Goal: Transaction & Acquisition: Obtain resource

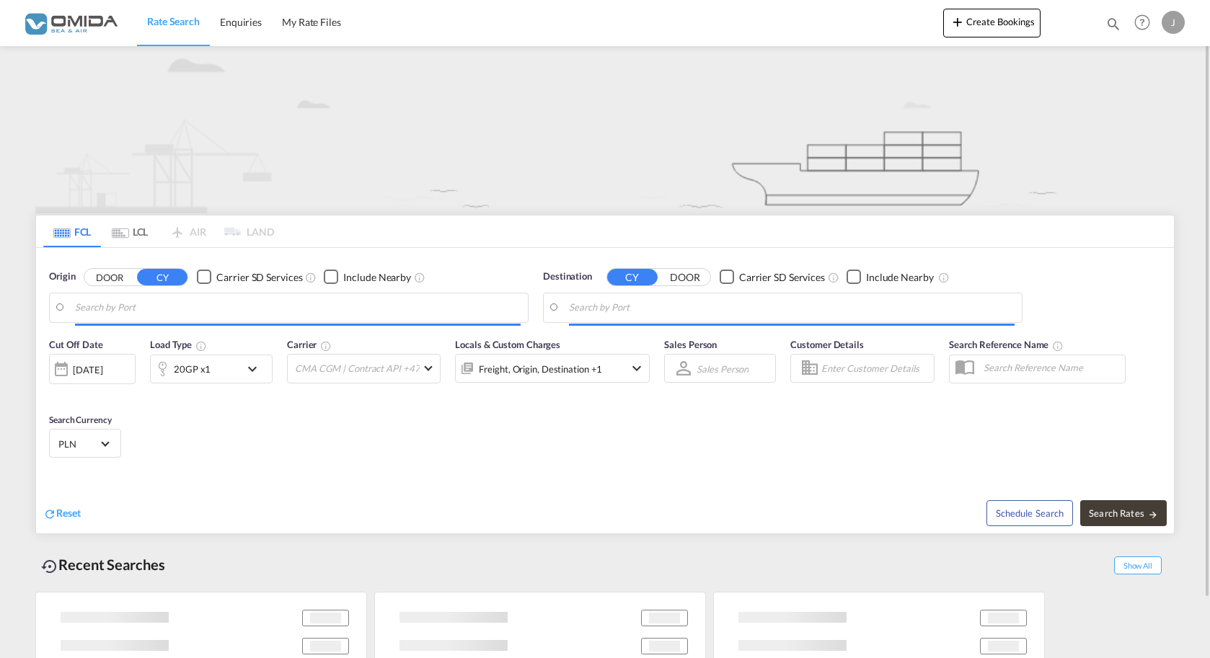
click at [226, 301] on input "Search by Port" at bounding box center [297, 308] width 445 height 22
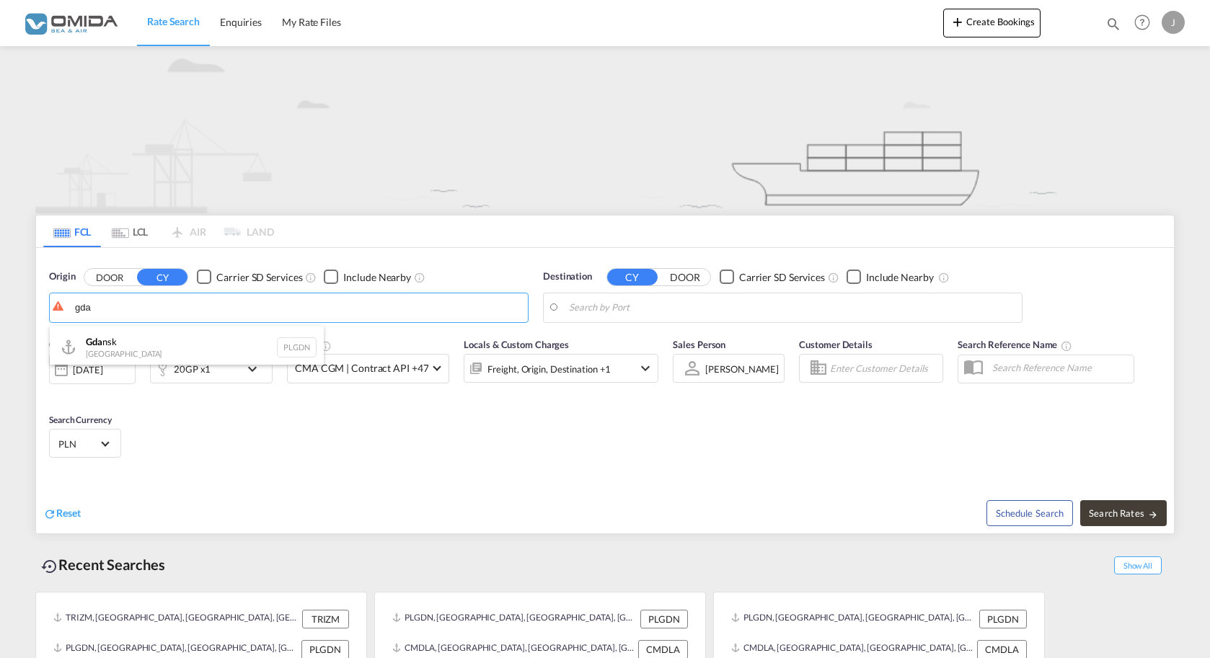
click at [145, 390] on div at bounding box center [605, 329] width 1210 height 658
click at [154, 334] on div "Cut Off Date [DATE] [DATE] Load Type 20GP x1 Carrier CMA CGM | Contract API +47…" at bounding box center [354, 367] width 624 height 75
click at [146, 309] on input "gda" at bounding box center [297, 308] width 445 height 22
click at [115, 346] on div "Gda nsk [GEOGRAPHIC_DATA] PLGDN" at bounding box center [187, 347] width 274 height 43
type input "Gdansk, PLGDN"
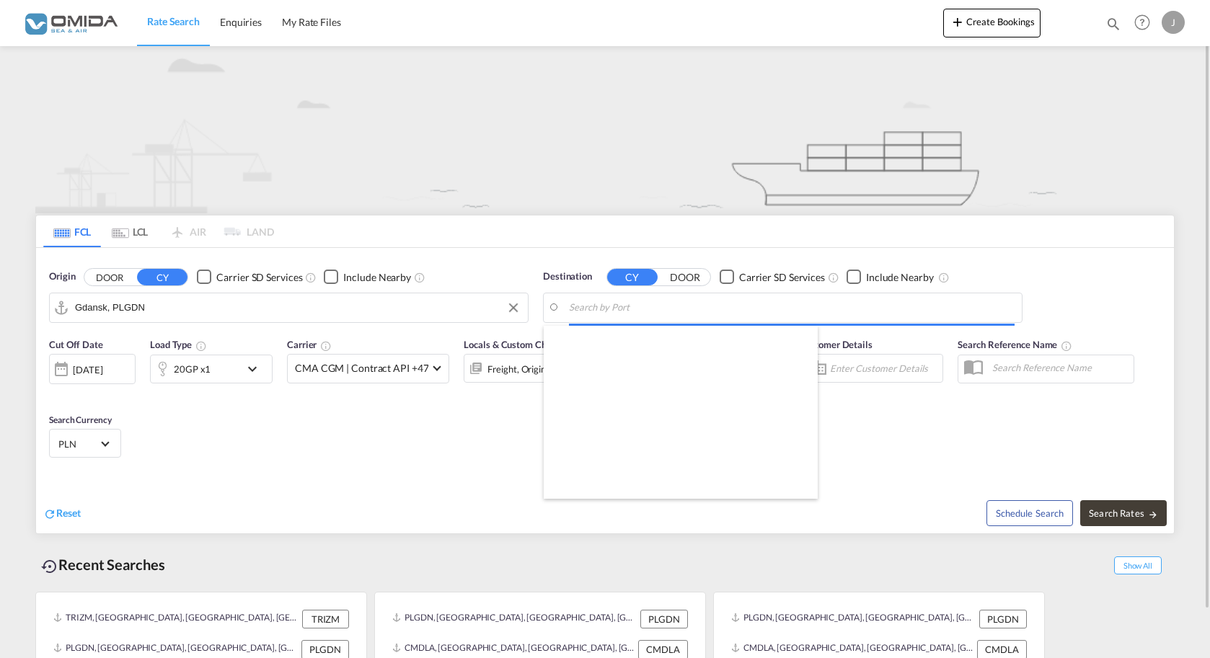
click at [706, 303] on input "Search by Port" at bounding box center [791, 308] width 445 height 22
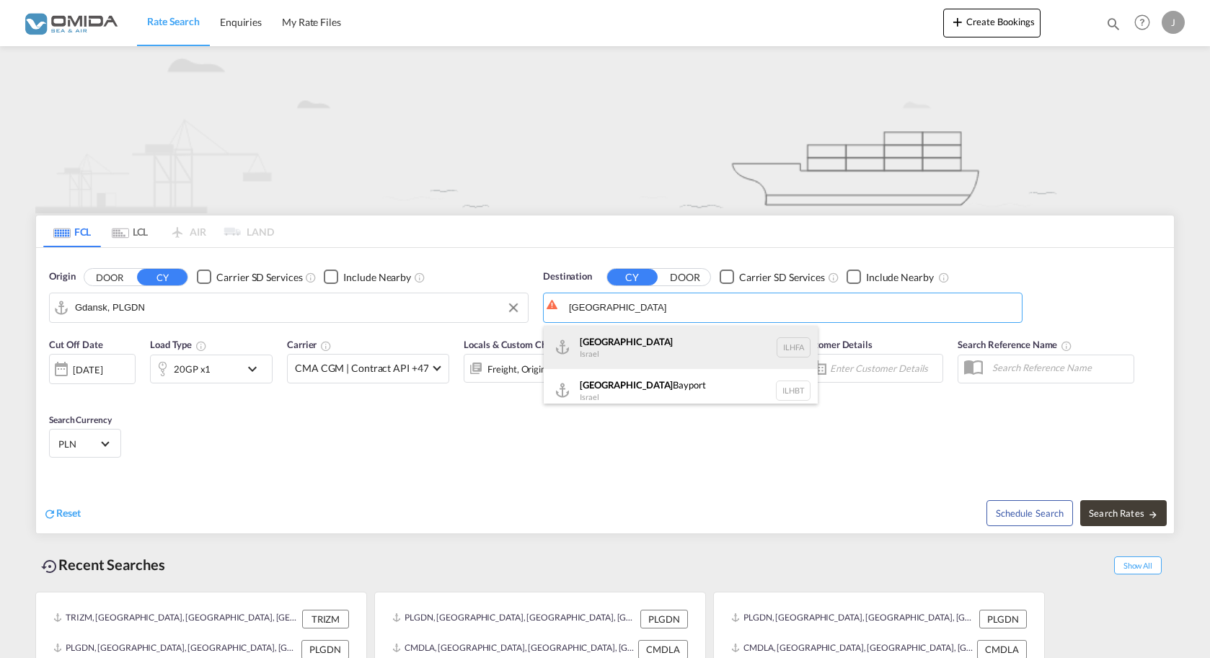
click at [623, 334] on div "Haifa [GEOGRAPHIC_DATA] ILHFA" at bounding box center [681, 347] width 274 height 43
type input "[GEOGRAPHIC_DATA], [GEOGRAPHIC_DATA]"
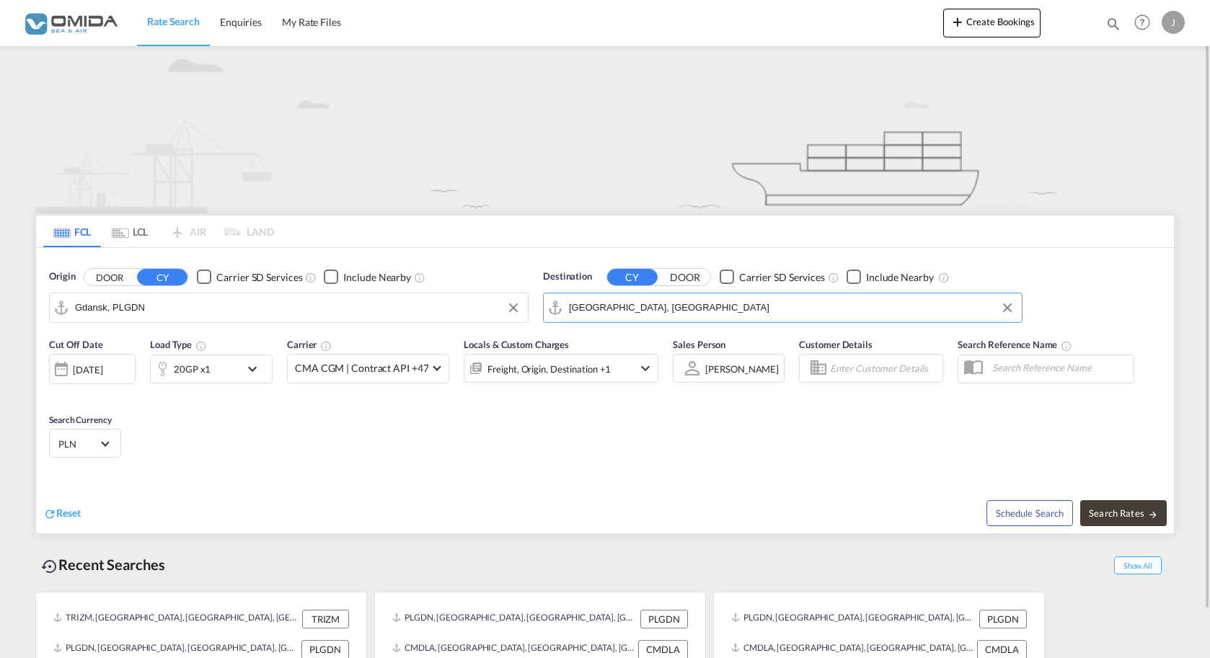
click at [252, 376] on md-icon "icon-chevron-down" at bounding box center [256, 368] width 25 height 17
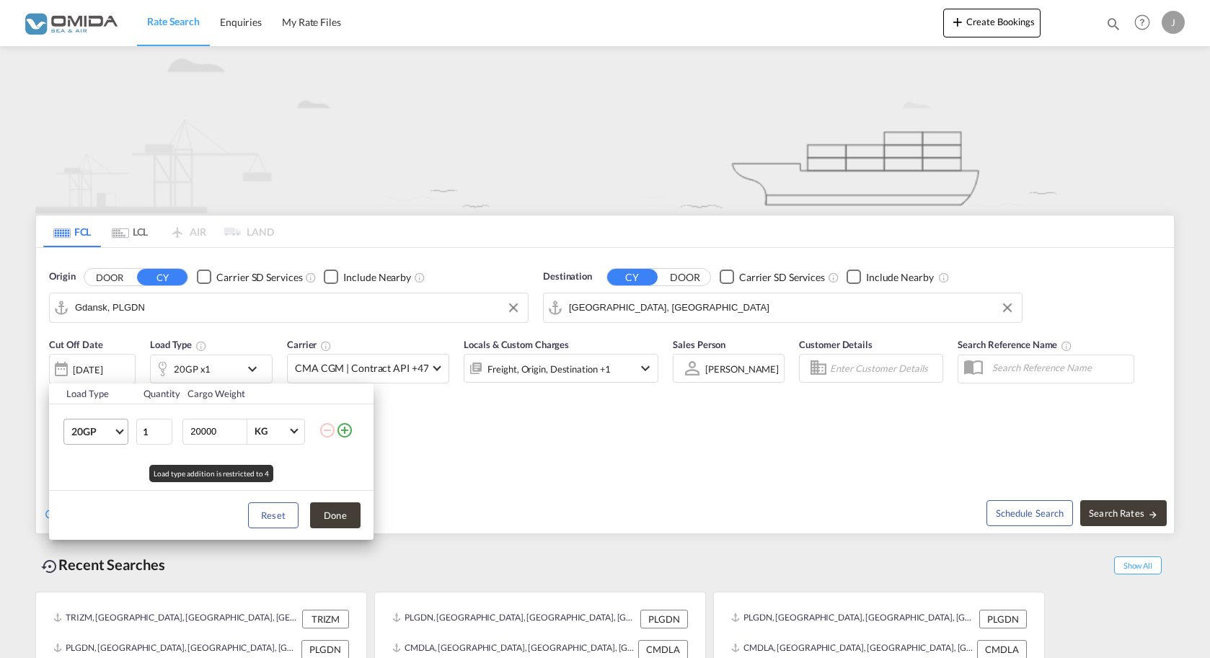
click at [97, 431] on span "20GP" at bounding box center [92, 432] width 42 height 14
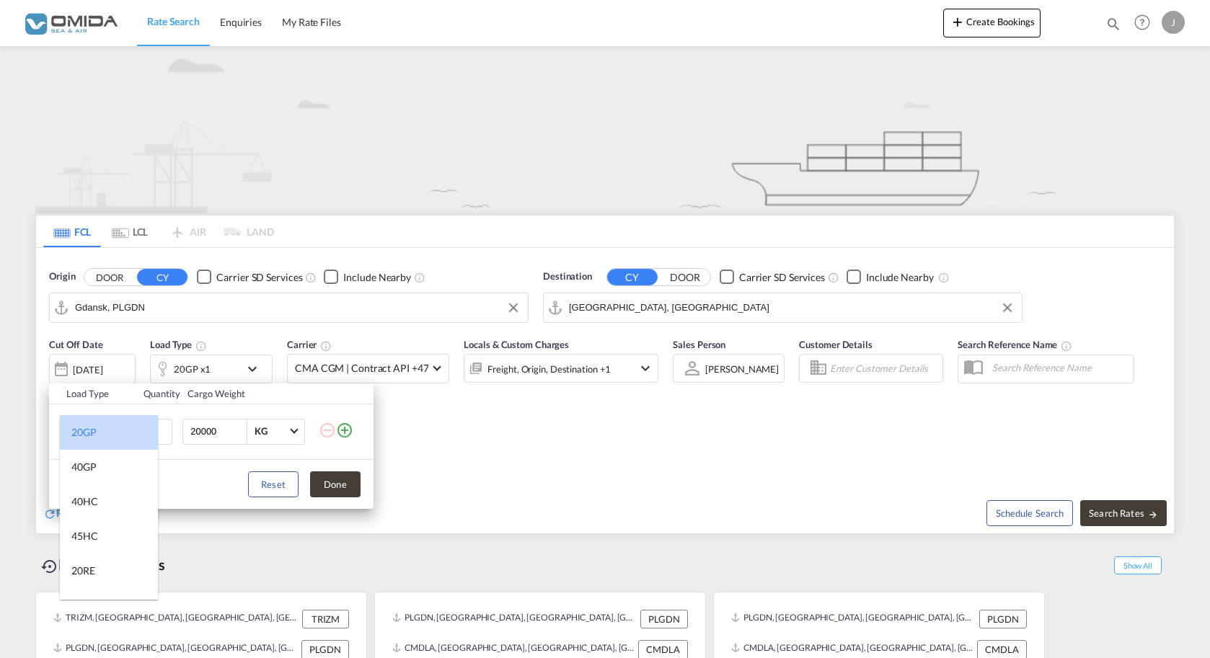
click at [127, 432] on md-option "20GP" at bounding box center [109, 432] width 98 height 35
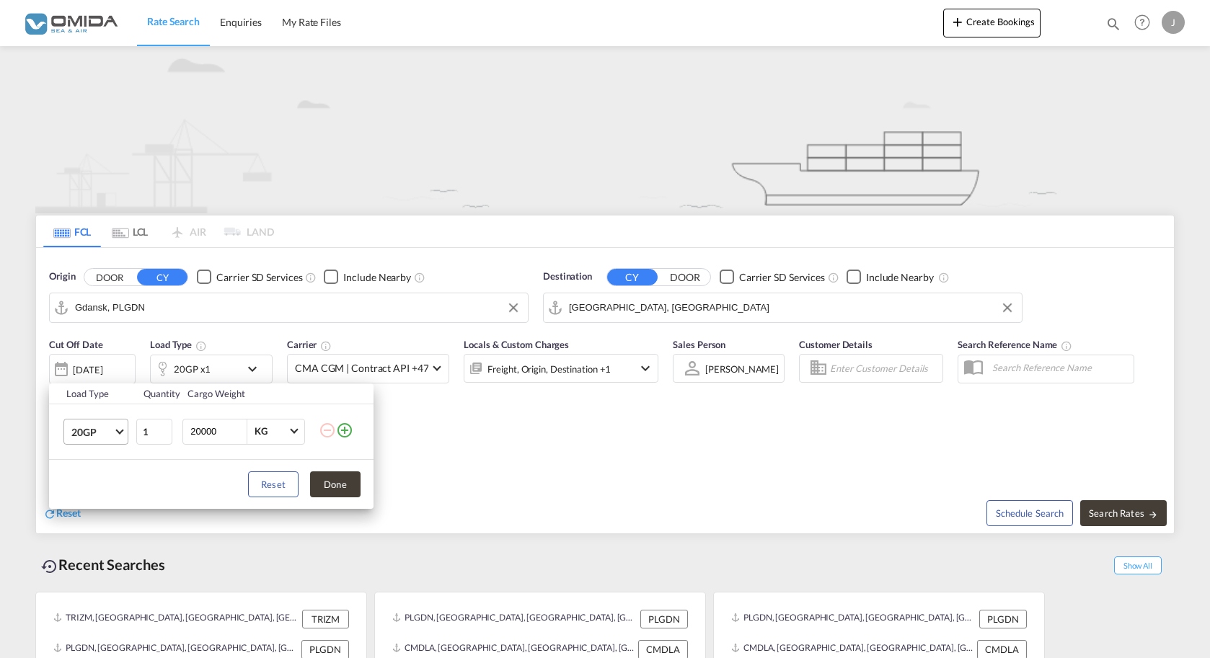
click at [117, 422] on md-select-value "20GP" at bounding box center [99, 432] width 58 height 25
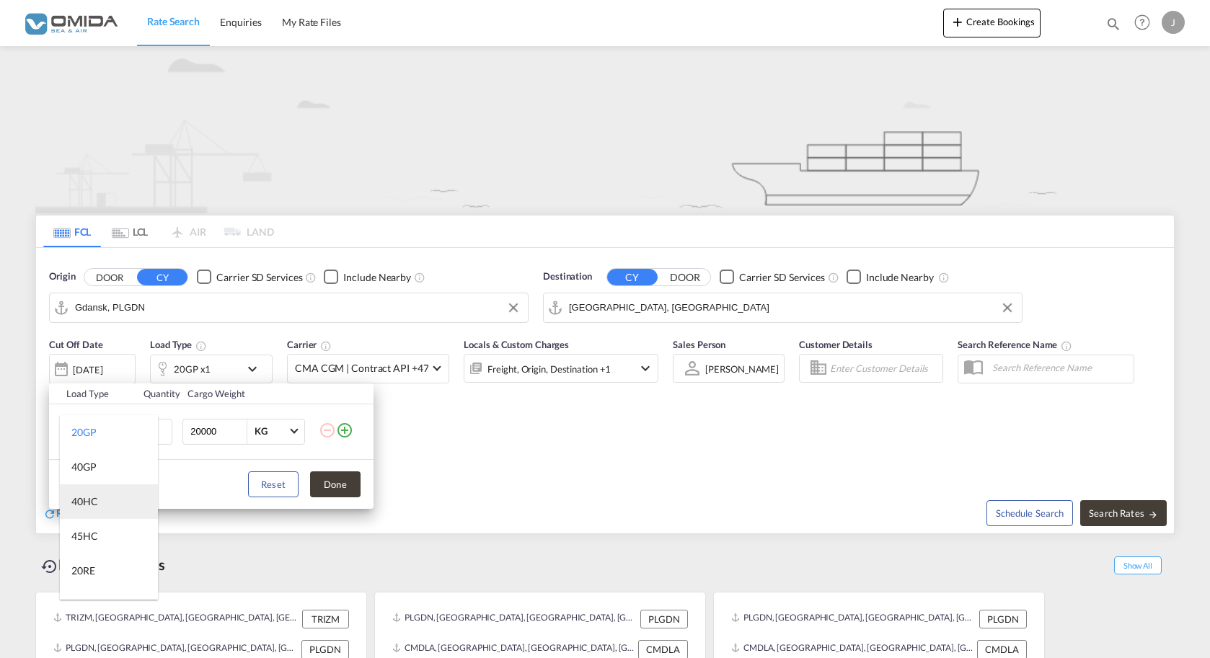
click at [93, 496] on div "40HC" at bounding box center [84, 502] width 27 height 14
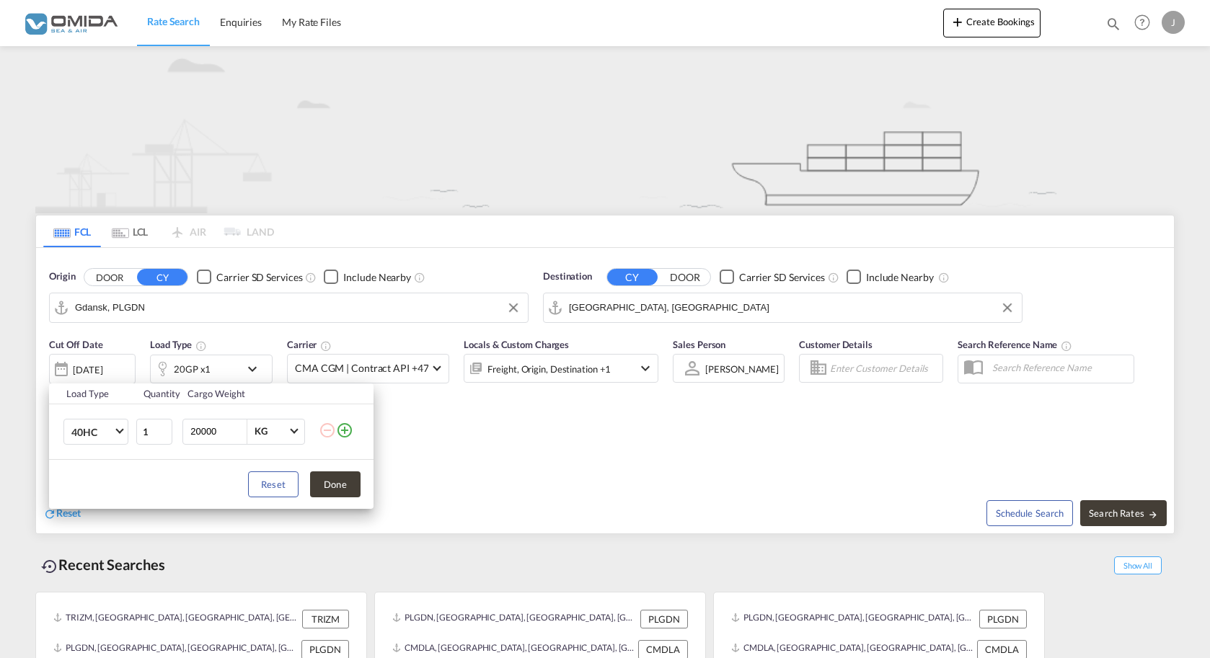
click at [195, 430] on input "20000" at bounding box center [218, 432] width 58 height 25
type input "23000"
drag, startPoint x: 347, startPoint y: 482, endPoint x: 351, endPoint y: 494, distance: 12.1
click at [347, 483] on button "Done" at bounding box center [335, 484] width 50 height 26
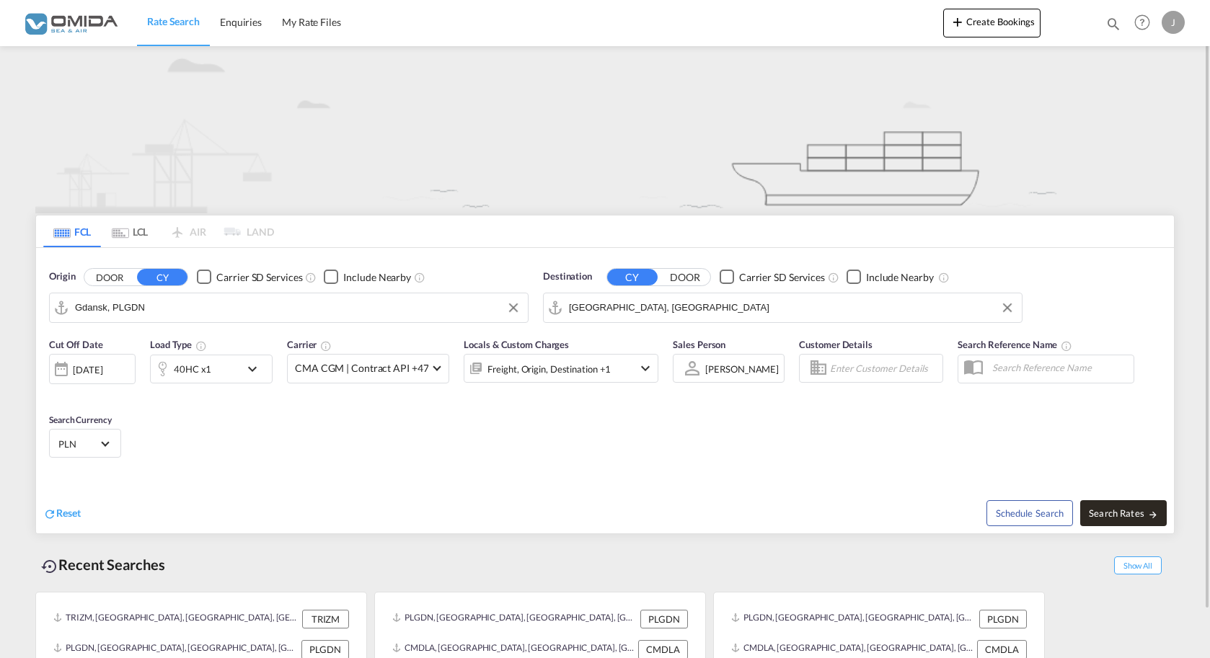
click at [1140, 511] on span "Search Rates" at bounding box center [1122, 513] width 69 height 12
type input "PLGDN to ILHFA / [DATE]"
